Goal: Navigation & Orientation: Find specific page/section

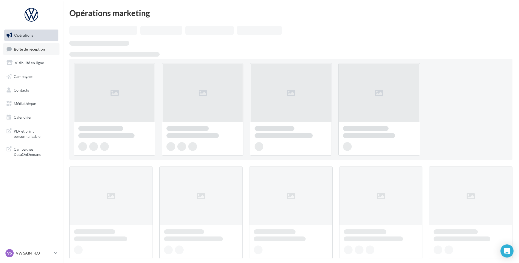
click at [37, 46] on span "Boîte de réception" at bounding box center [29, 48] width 31 height 5
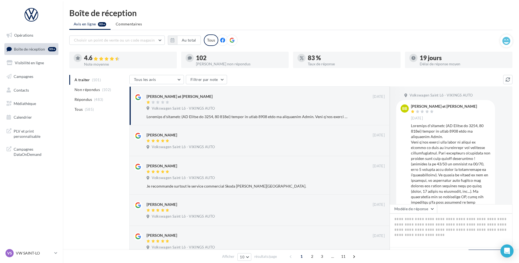
click at [22, 258] on div "VS VW SAINT-LO vw-stlo-vau" at bounding box center [31, 253] width 54 height 11
click at [24, 252] on p "VW SAINT-LO" at bounding box center [34, 252] width 36 height 5
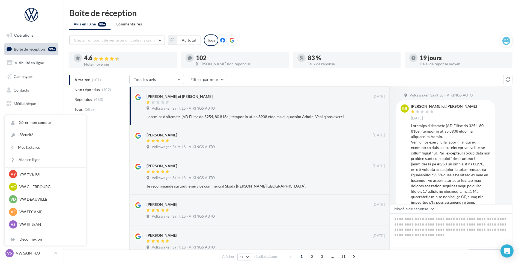
scroll to position [55, 0]
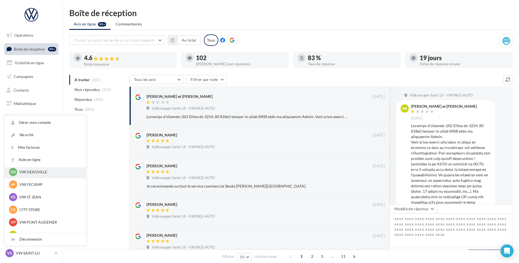
click at [41, 176] on div "VD VW DEAUVILLE vw-touq-vau" at bounding box center [45, 172] width 73 height 8
